Goal: Information Seeking & Learning: Learn about a topic

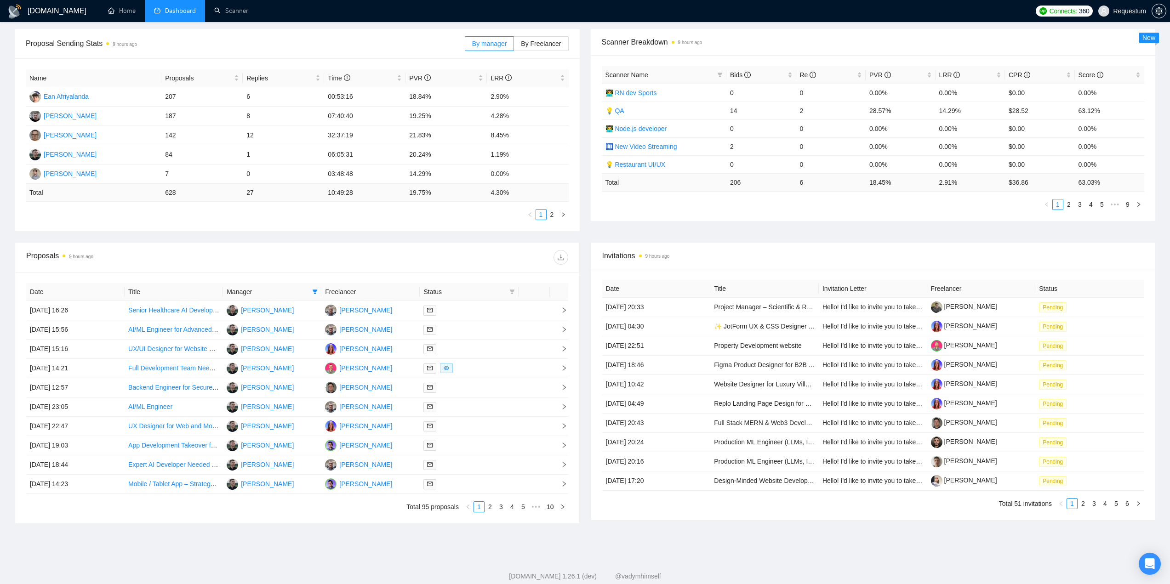
scroll to position [155, 0]
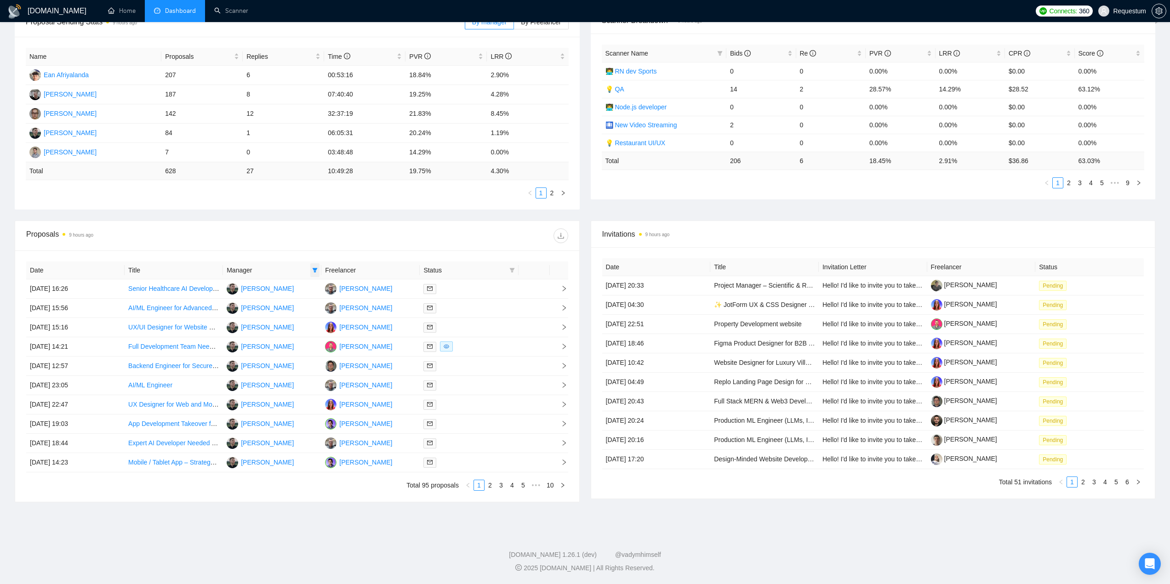
click at [319, 266] on span at bounding box center [314, 270] width 9 height 14
click at [266, 290] on span "[PERSON_NAME]" at bounding box center [276, 287] width 53 height 7
checkbox input "false"
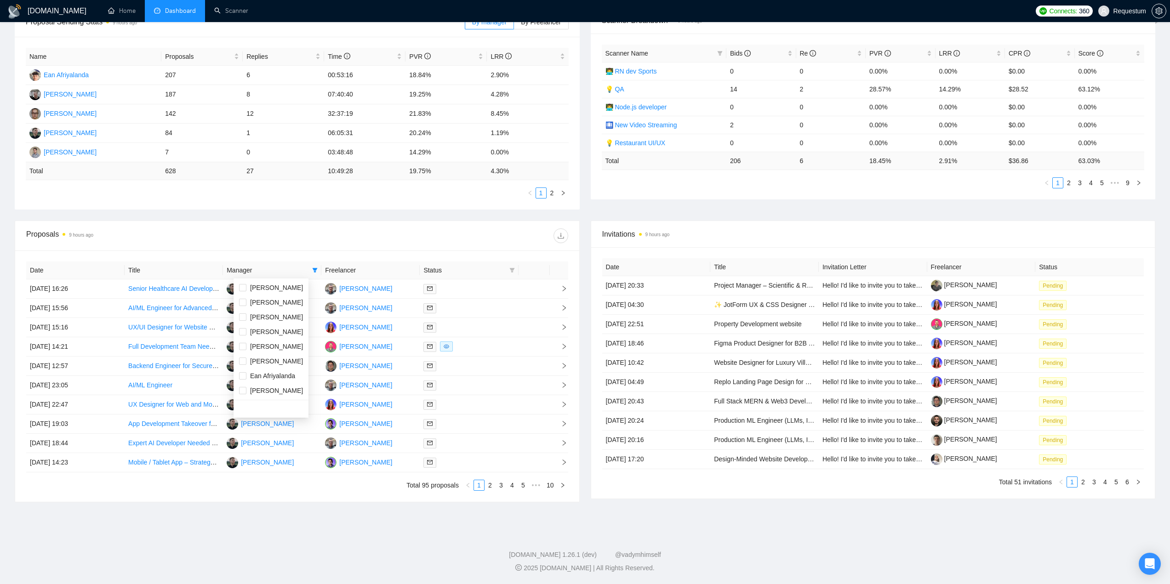
click at [280, 254] on div "Date Title Manager Freelancer Status 10 Oct, 2025 16:26 Senior Healthcare AI De…" at bounding box center [297, 377] width 564 height 252
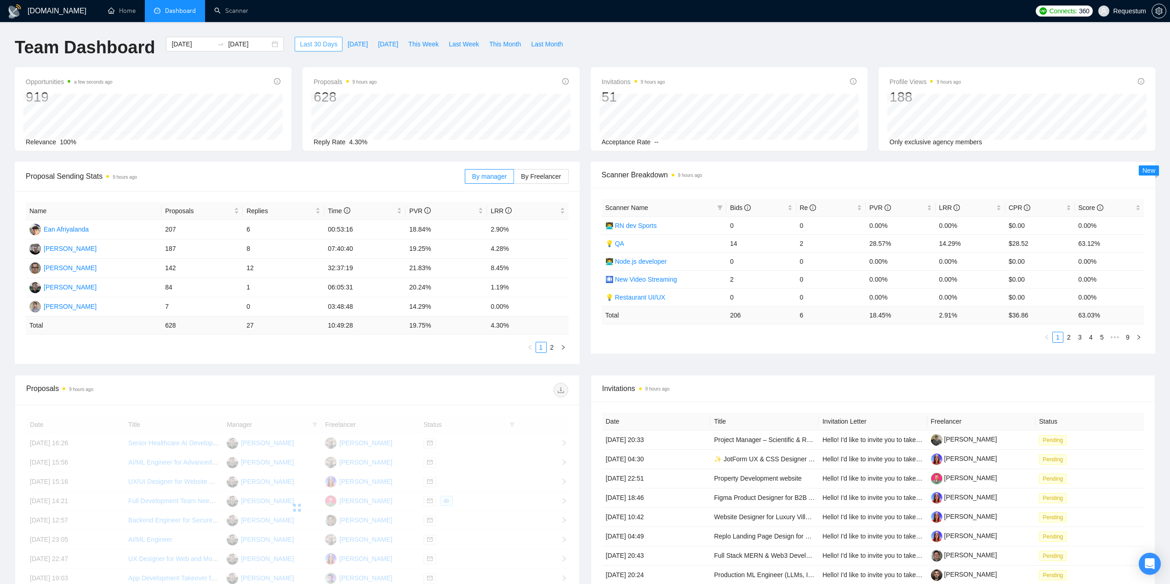
click at [314, 44] on span "Last 30 Days" at bounding box center [319, 44] width 38 height 10
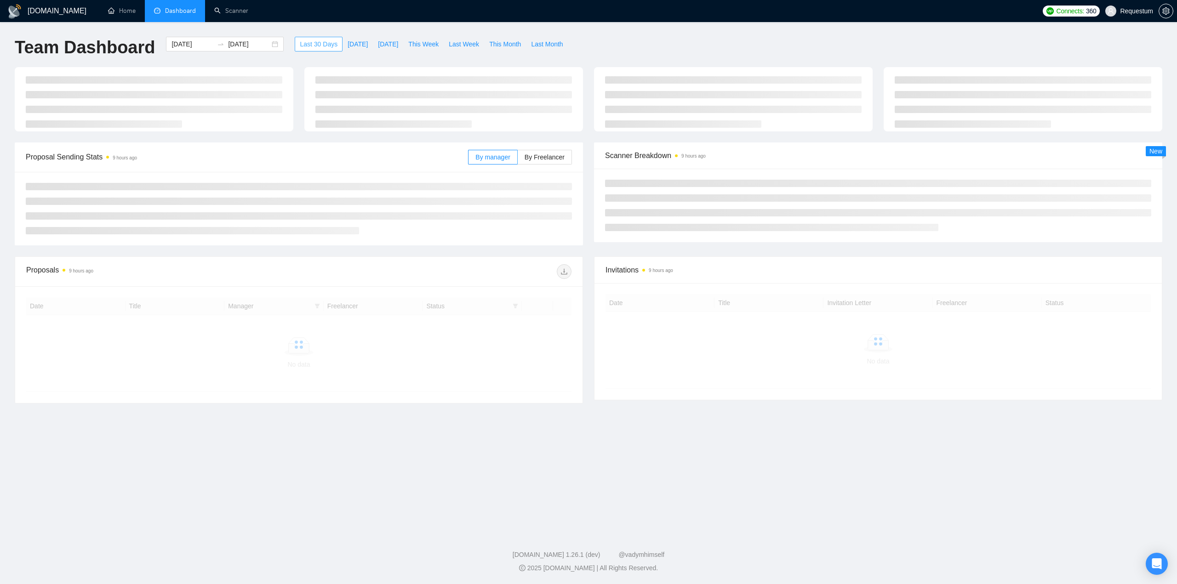
click at [312, 42] on span "Last 30 Days" at bounding box center [319, 44] width 38 height 10
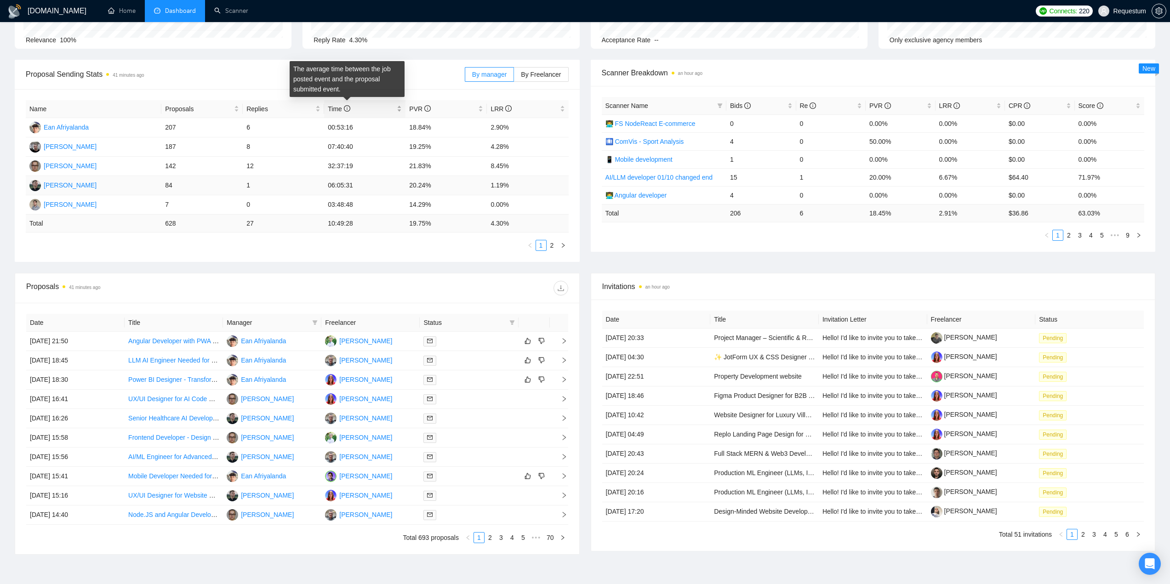
scroll to position [138, 0]
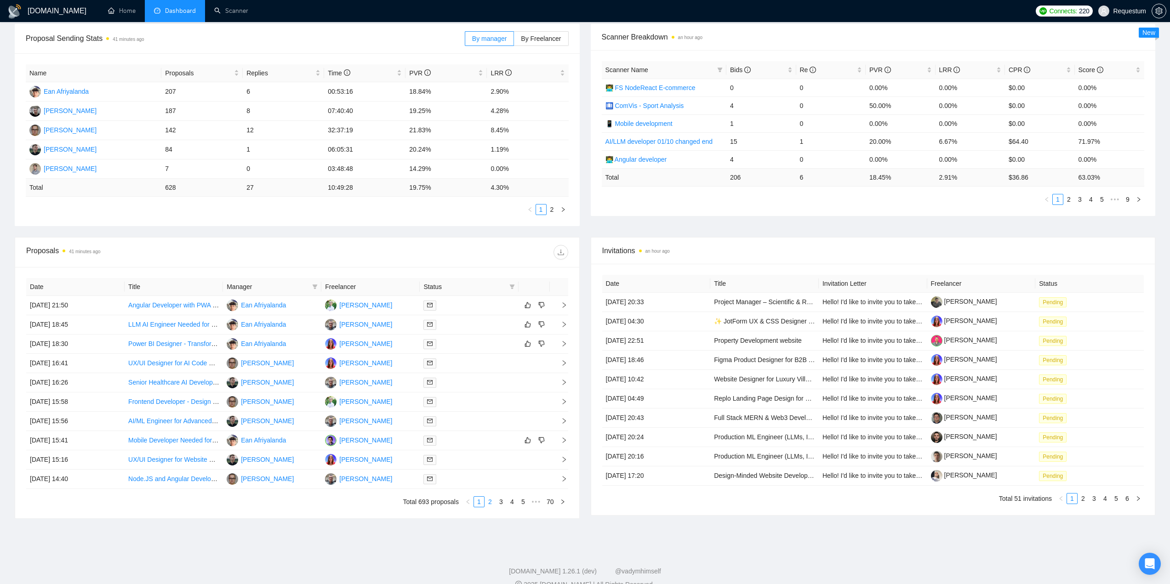
click at [493, 502] on link "2" at bounding box center [490, 502] width 10 height 10
click at [502, 503] on link "3" at bounding box center [501, 502] width 10 height 10
click at [512, 503] on link "4" at bounding box center [512, 502] width 10 height 10
click at [512, 503] on link "5" at bounding box center [512, 502] width 10 height 10
click at [513, 503] on link "6" at bounding box center [512, 502] width 10 height 10
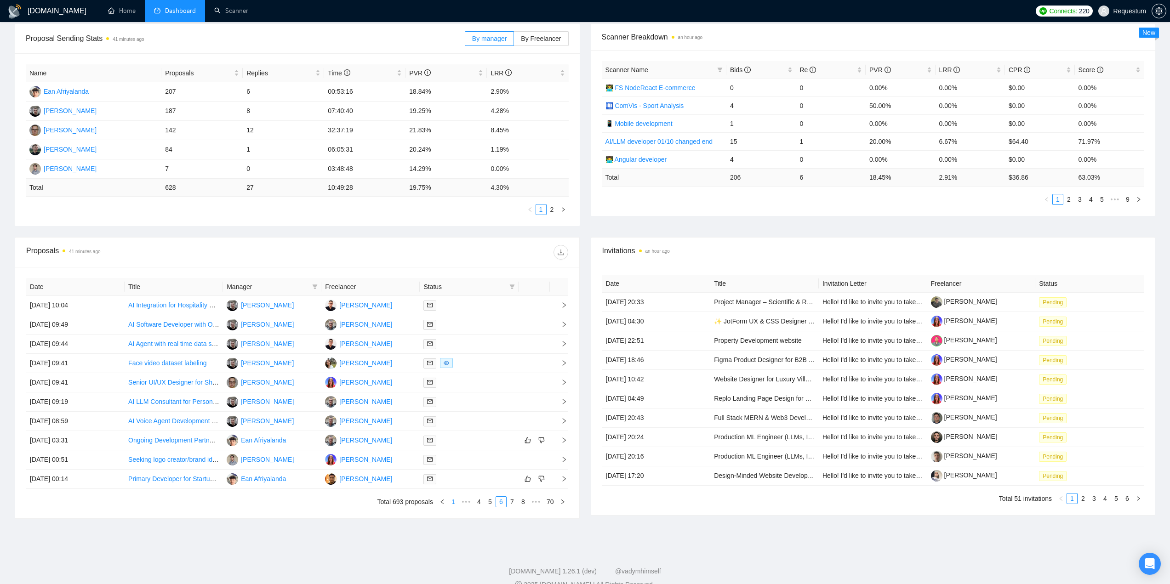
click at [452, 498] on link "1" at bounding box center [453, 502] width 10 height 10
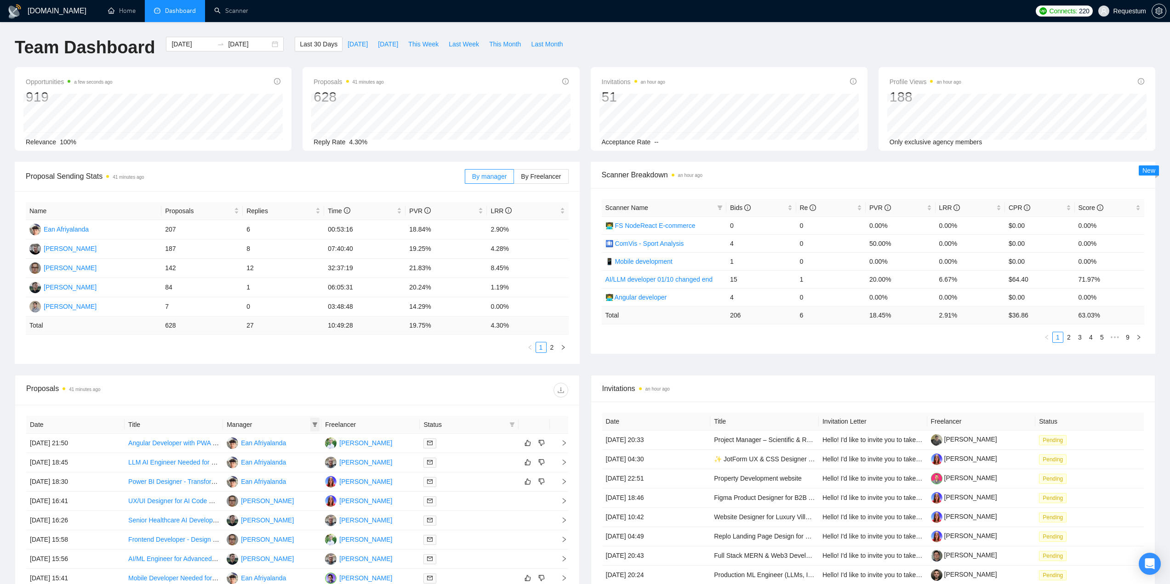
click at [313, 424] on icon "filter" at bounding box center [315, 425] width 6 height 6
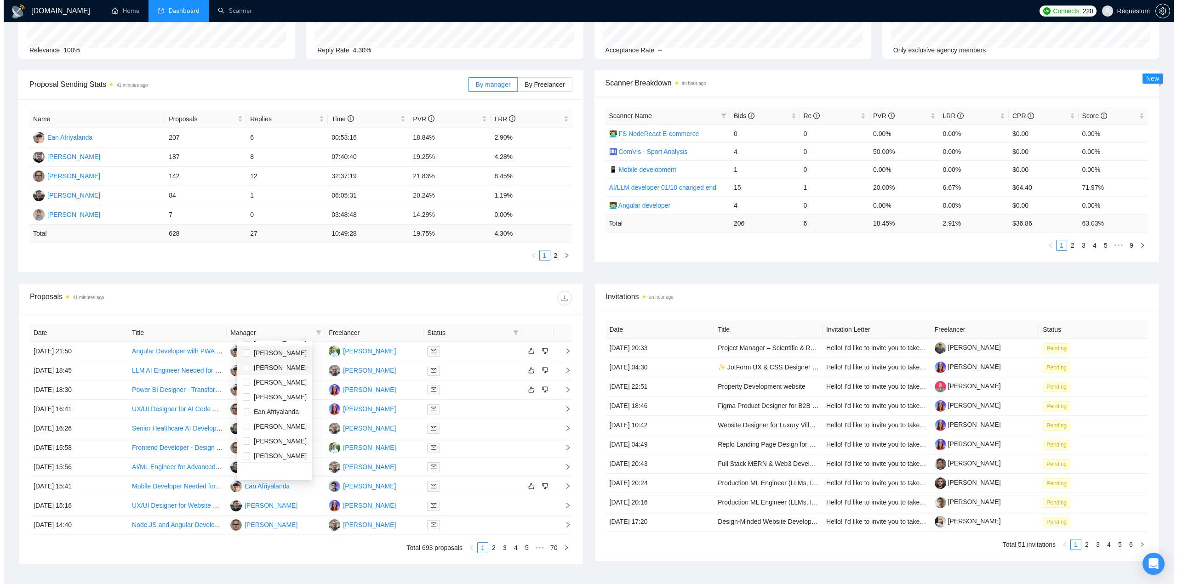
scroll to position [29, 0]
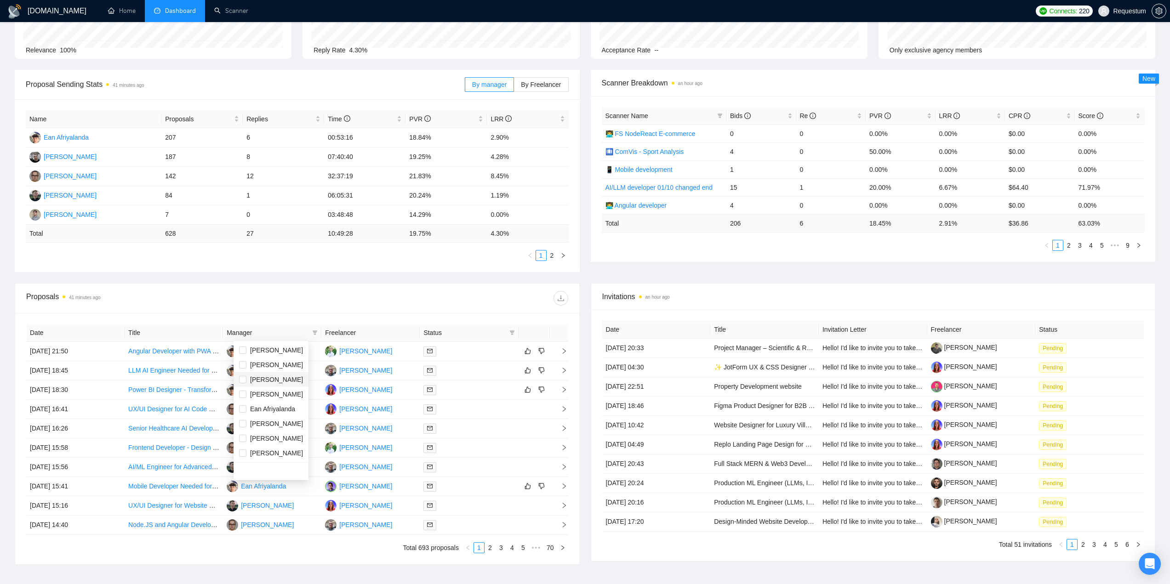
click at [281, 378] on span "[PERSON_NAME]" at bounding box center [276, 379] width 53 height 7
checkbox input "true"
click at [287, 292] on div "Proposals 41 minutes ago" at bounding box center [161, 298] width 271 height 15
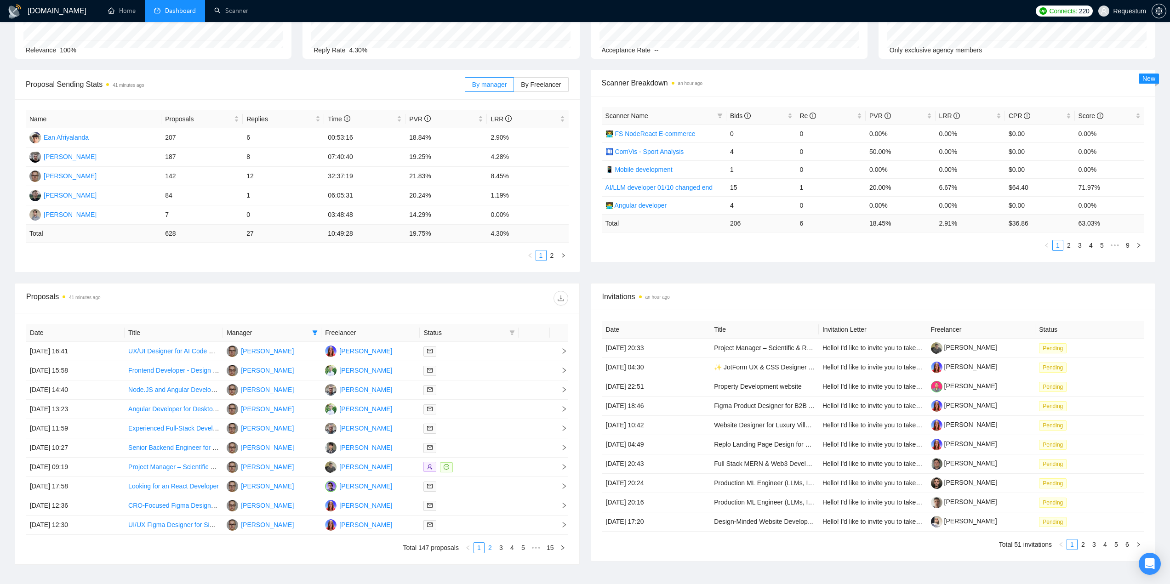
click at [493, 549] on link "2" at bounding box center [490, 548] width 10 height 10
click at [492, 520] on div at bounding box center [468, 525] width 91 height 11
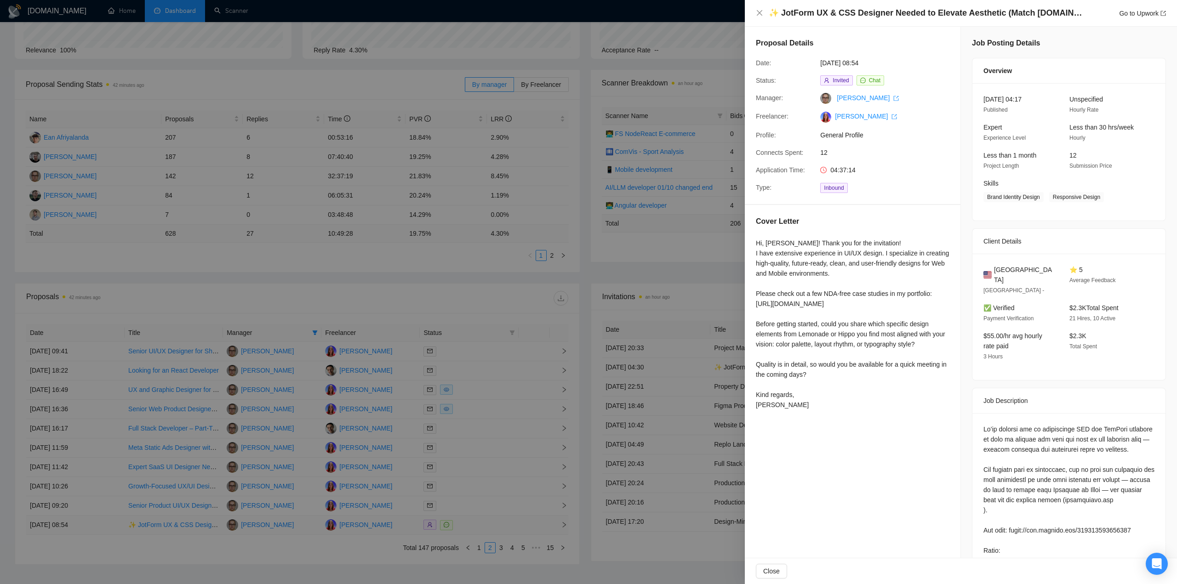
click at [492, 520] on div at bounding box center [588, 292] width 1177 height 584
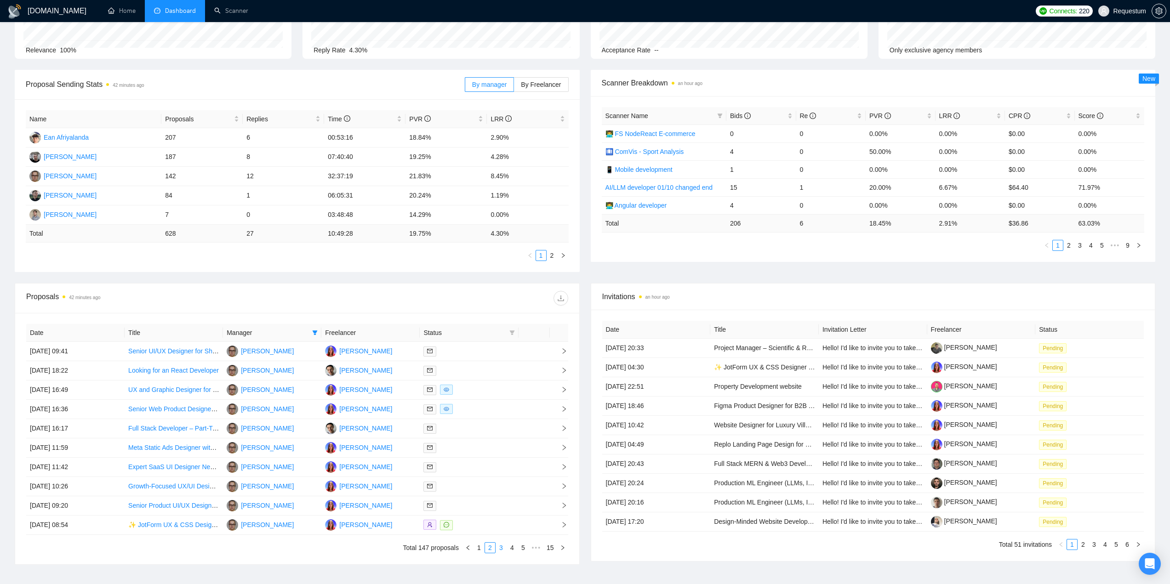
click at [500, 549] on link "3" at bounding box center [501, 548] width 10 height 10
click at [483, 356] on div at bounding box center [468, 351] width 91 height 11
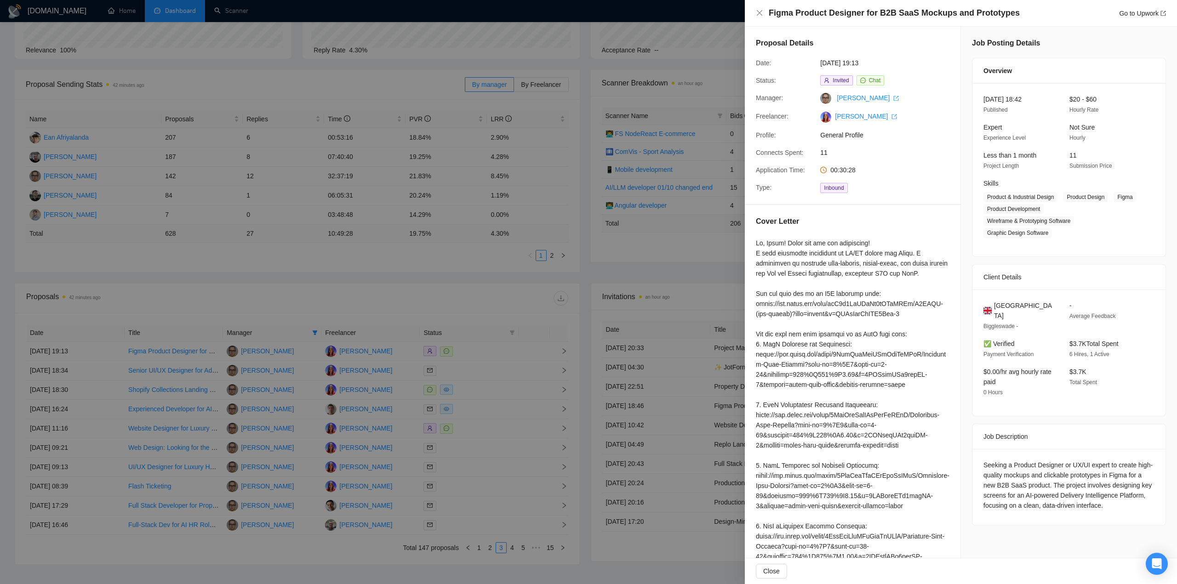
click at [480, 389] on div at bounding box center [588, 292] width 1177 height 584
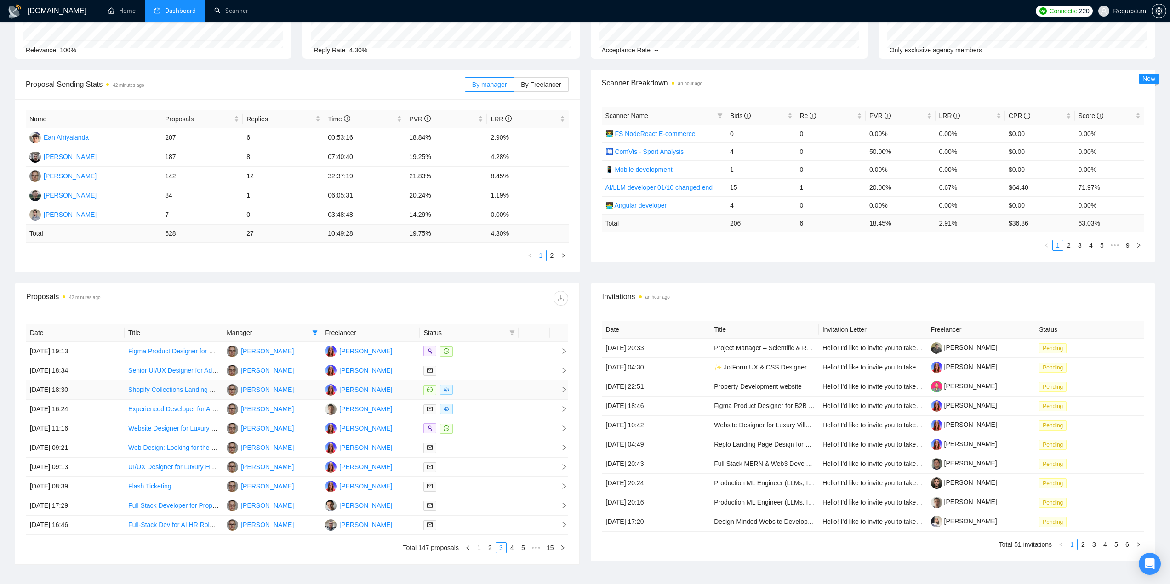
click at [488, 389] on div at bounding box center [468, 390] width 91 height 11
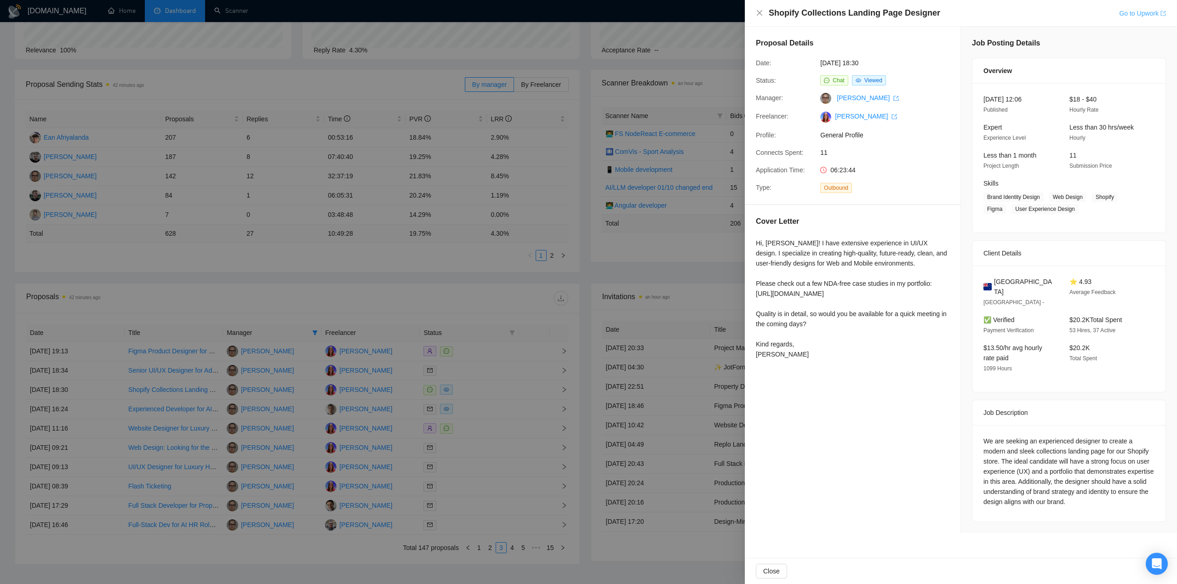
click at [1121, 15] on link "Go to Upwork" at bounding box center [1142, 13] width 47 height 7
drag, startPoint x: 480, startPoint y: 320, endPoint x: 479, endPoint y: 315, distance: 6.0
click at [480, 321] on div at bounding box center [588, 292] width 1177 height 584
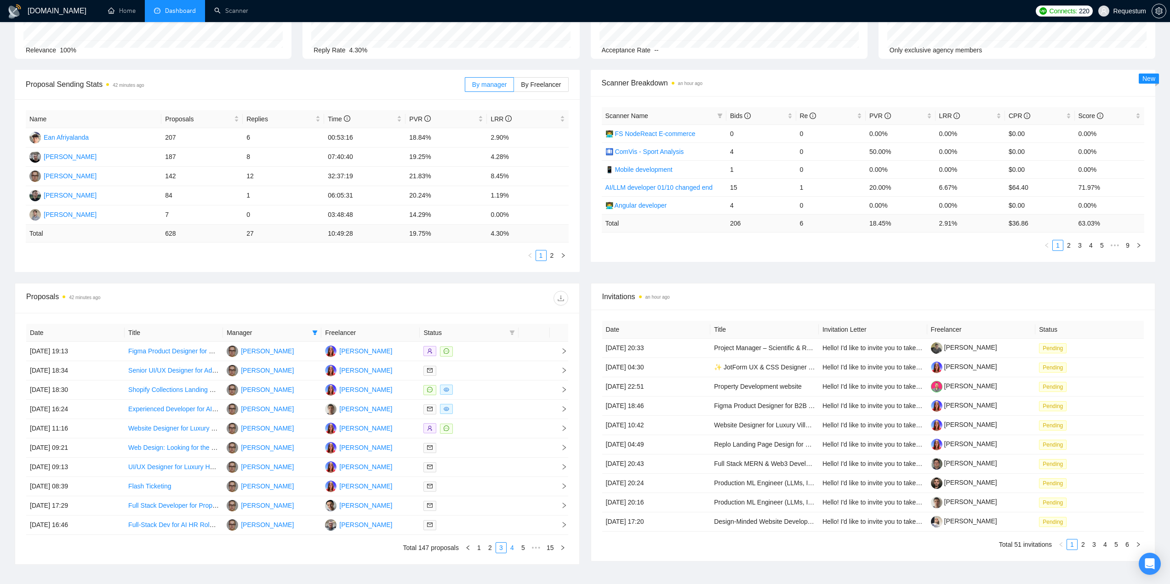
click at [514, 546] on link "4" at bounding box center [512, 548] width 10 height 10
click at [466, 448] on div at bounding box center [468, 448] width 91 height 11
